Goal: Transaction & Acquisition: Purchase product/service

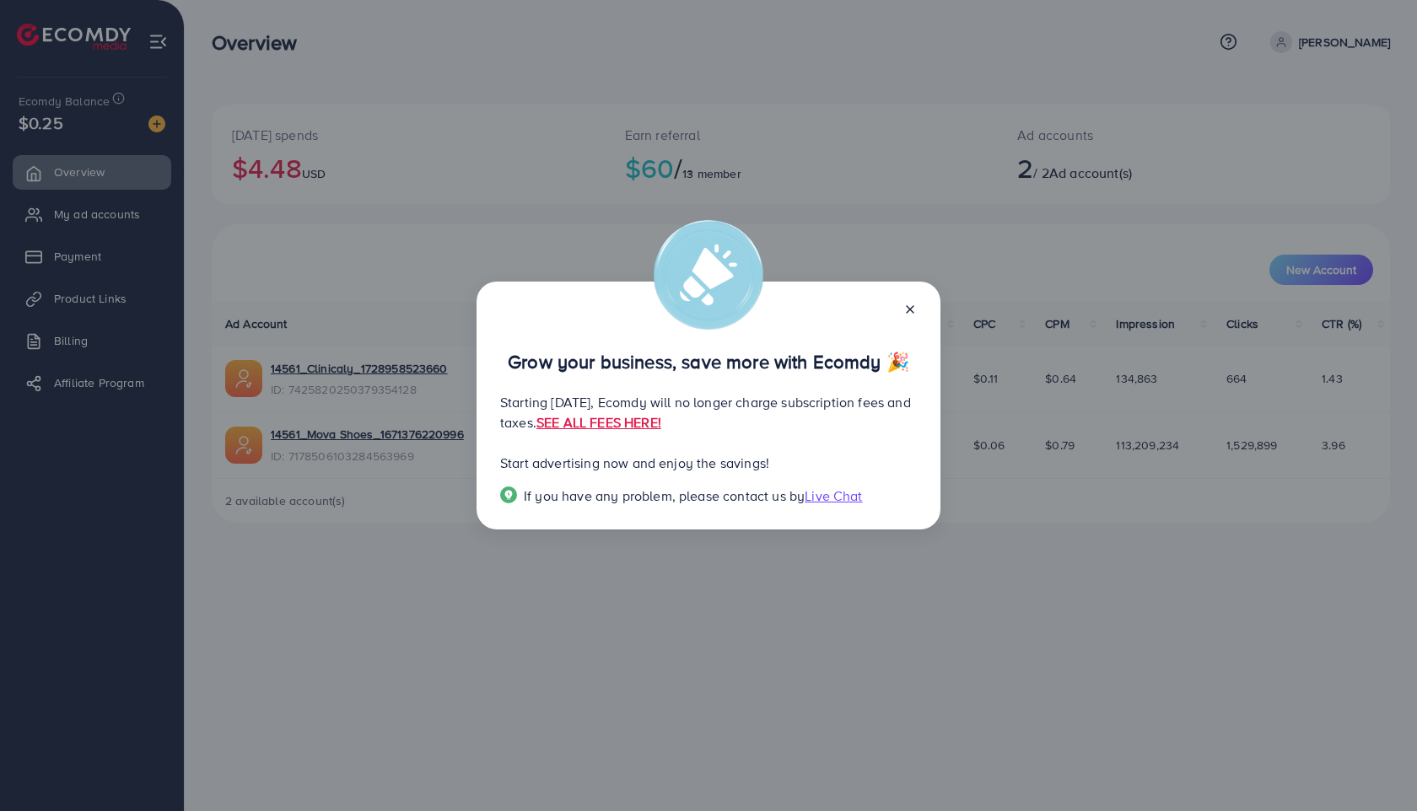
click at [909, 309] on line at bounding box center [910, 309] width 7 height 7
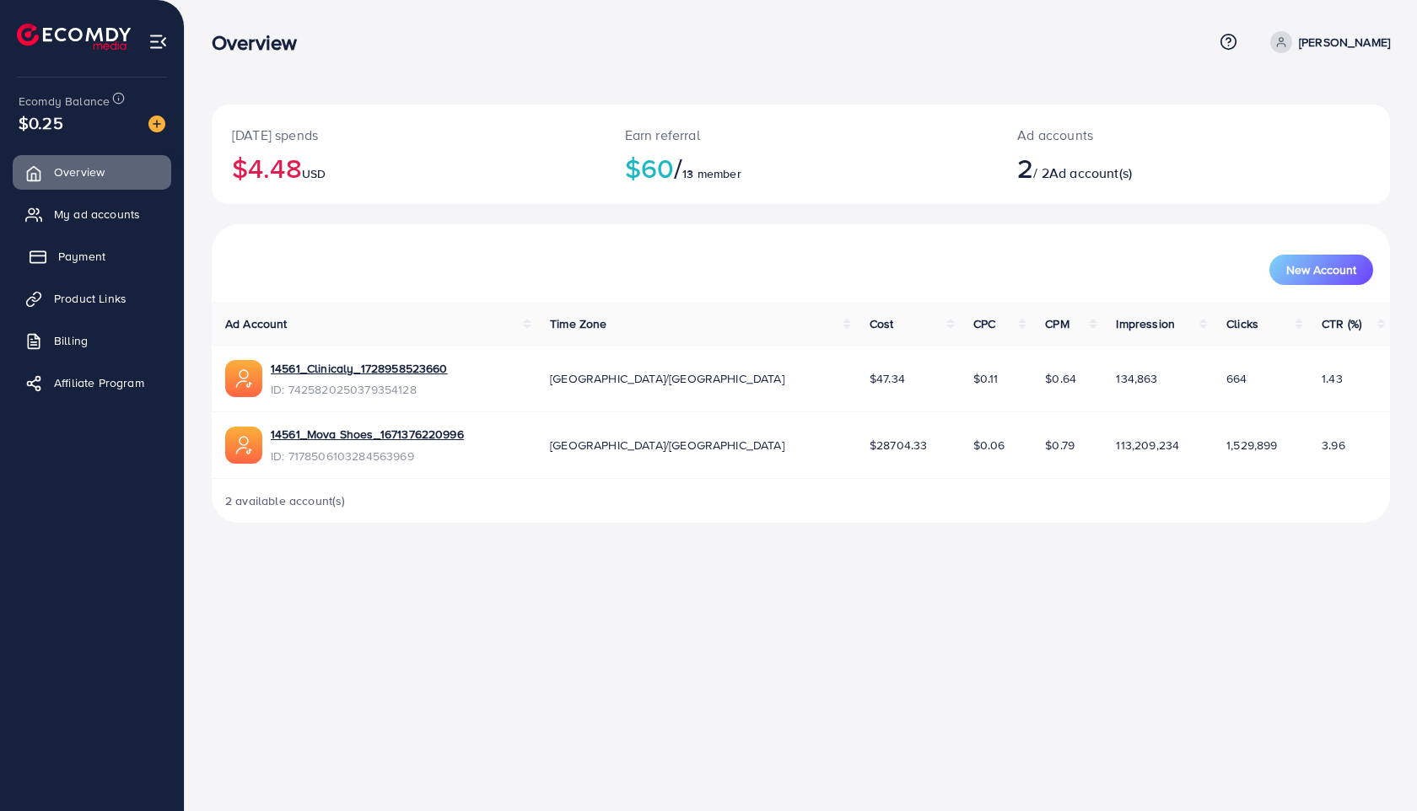
click at [116, 267] on link "Payment" at bounding box center [92, 257] width 159 height 34
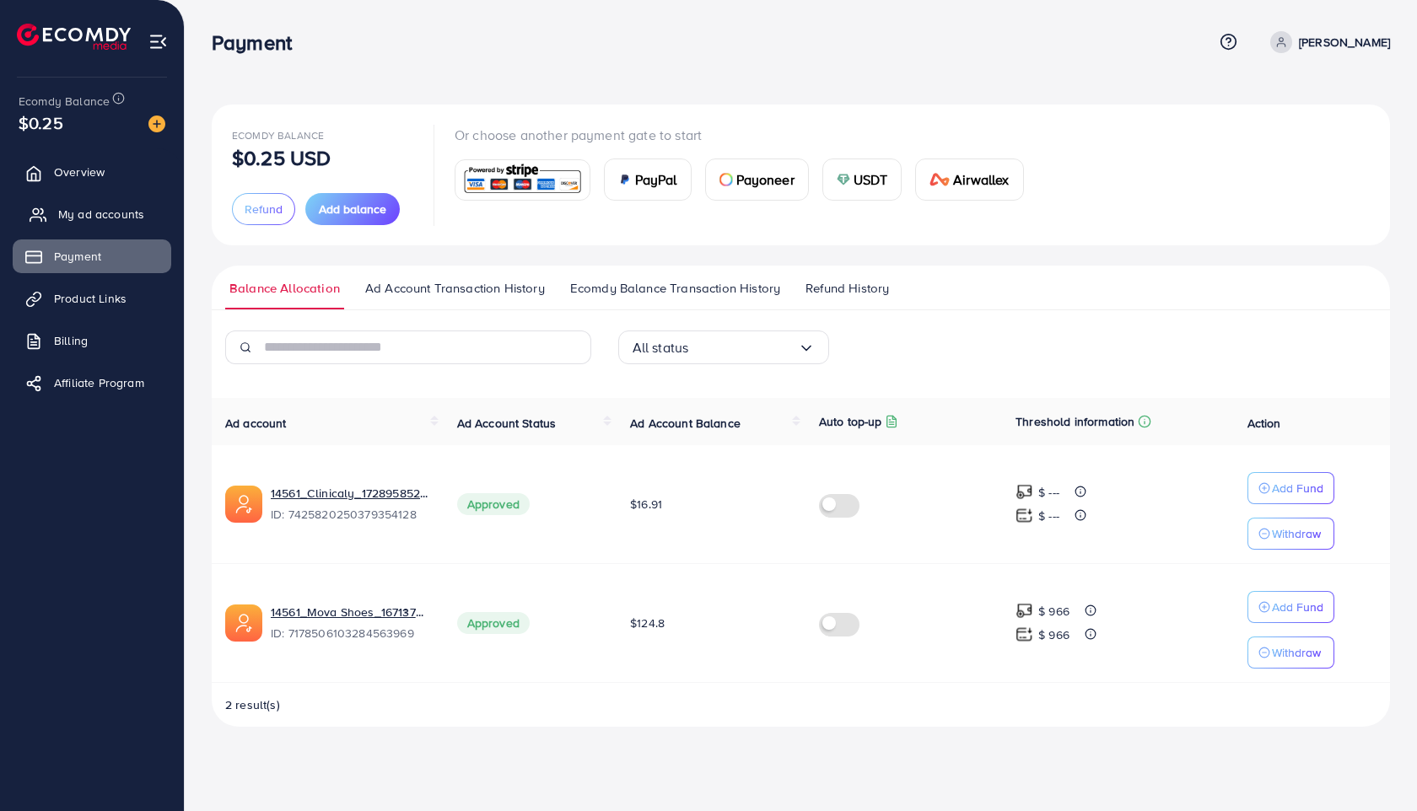
click at [104, 218] on span "My ad accounts" at bounding box center [101, 214] width 86 height 17
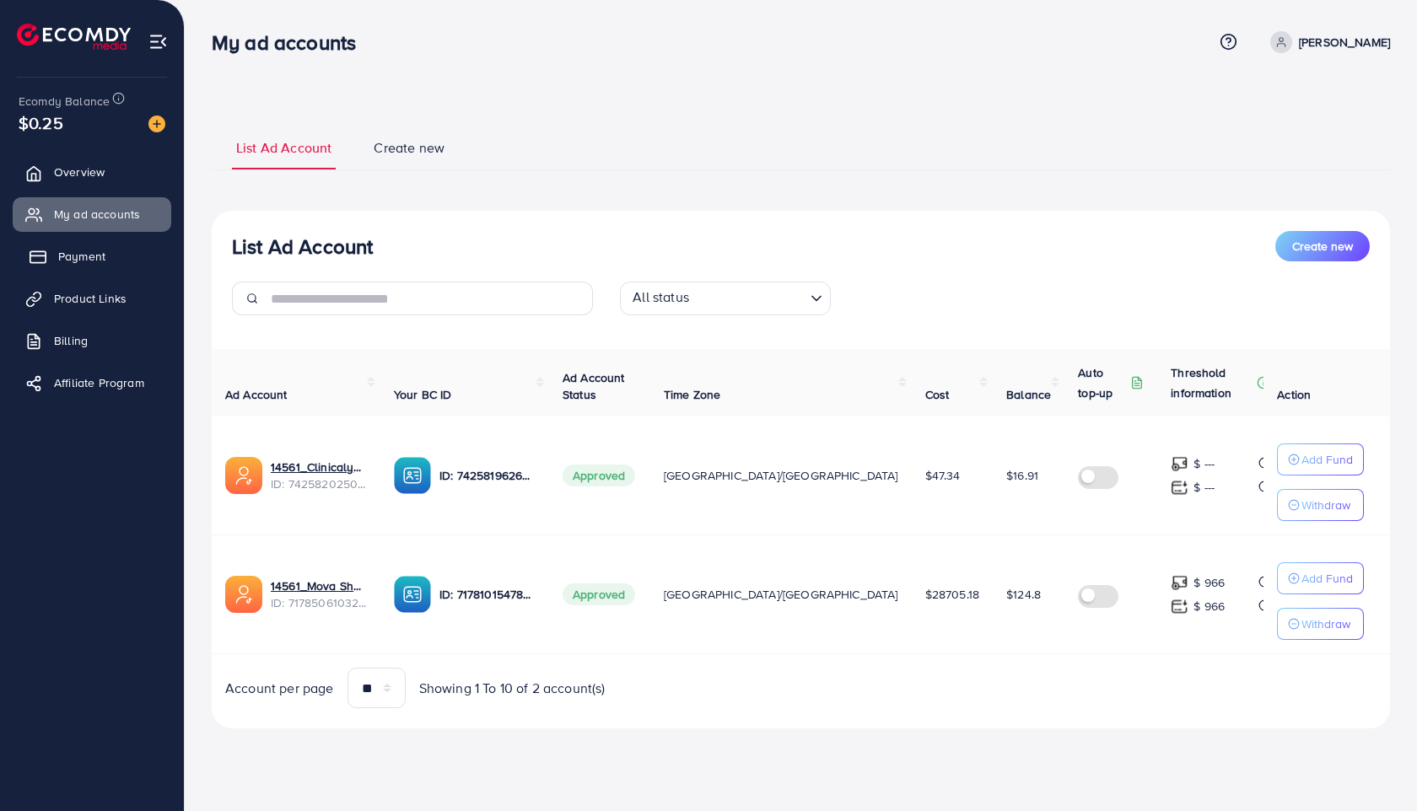
click at [98, 261] on span "Payment" at bounding box center [81, 256] width 47 height 17
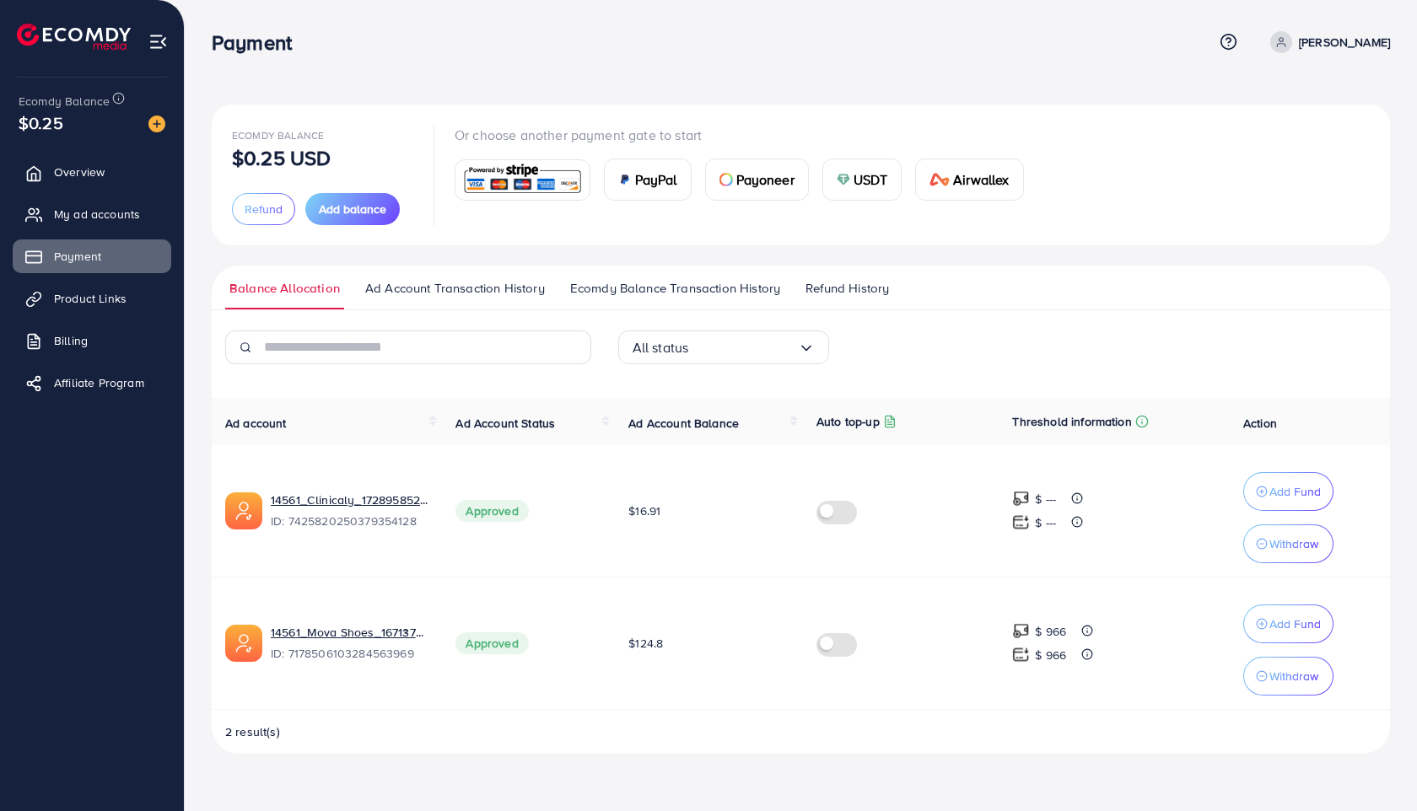
click at [773, 180] on span "Payoneer" at bounding box center [765, 180] width 58 height 20
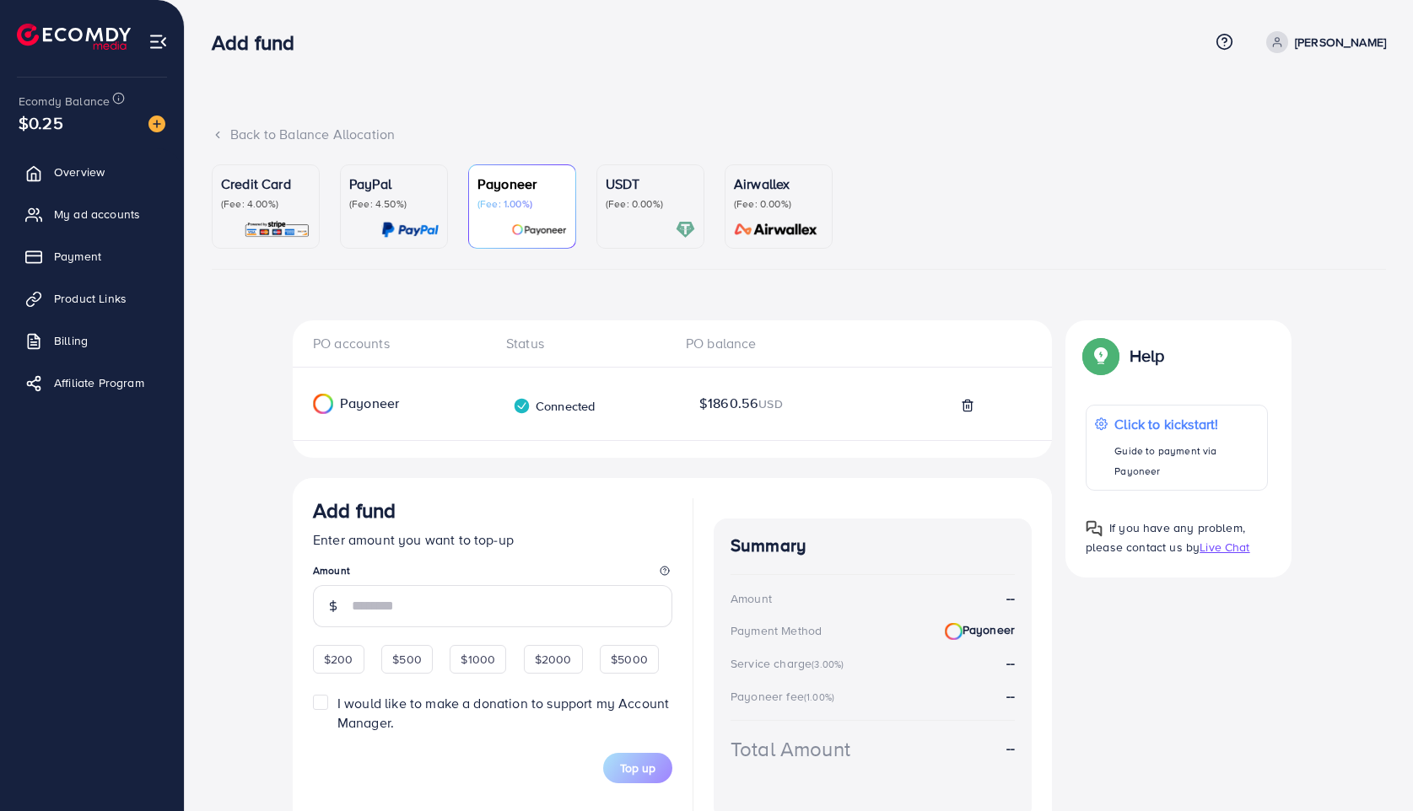
click at [660, 70] on nav "Add fund Help Center Contact Support Term and policy About Us [PERSON_NAME] Pro…" at bounding box center [799, 42] width 1174 height 60
